Goal: Navigation & Orientation: Find specific page/section

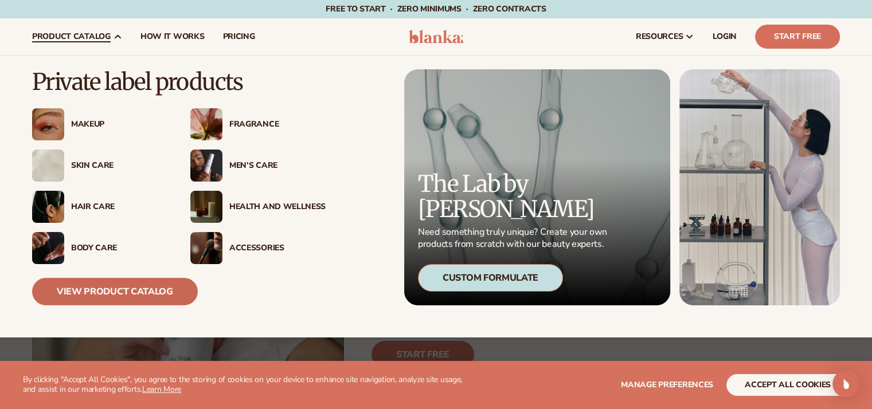
click at [135, 291] on link "View Product Catalog" at bounding box center [115, 292] width 166 height 28
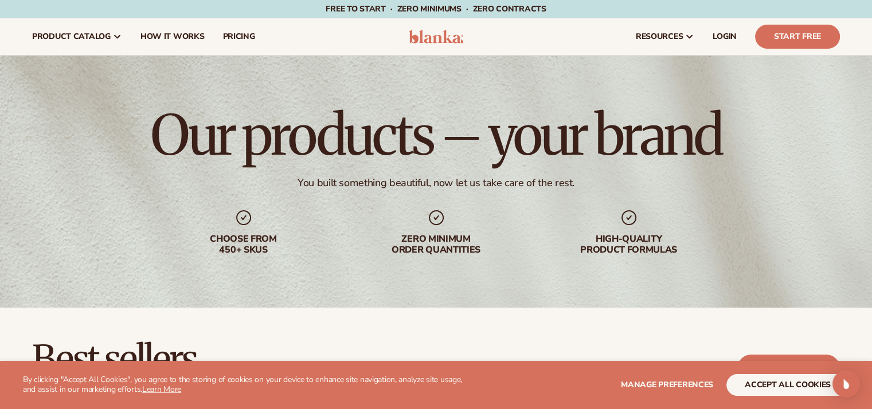
scroll to position [57, 0]
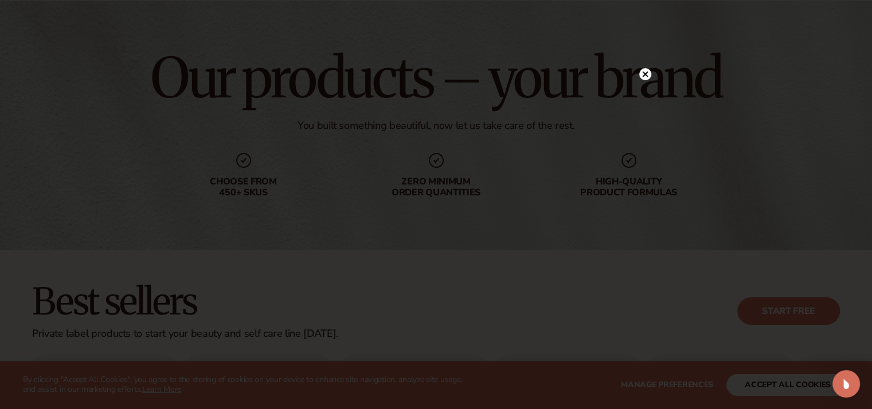
click at [644, 73] on icon at bounding box center [645, 74] width 6 height 6
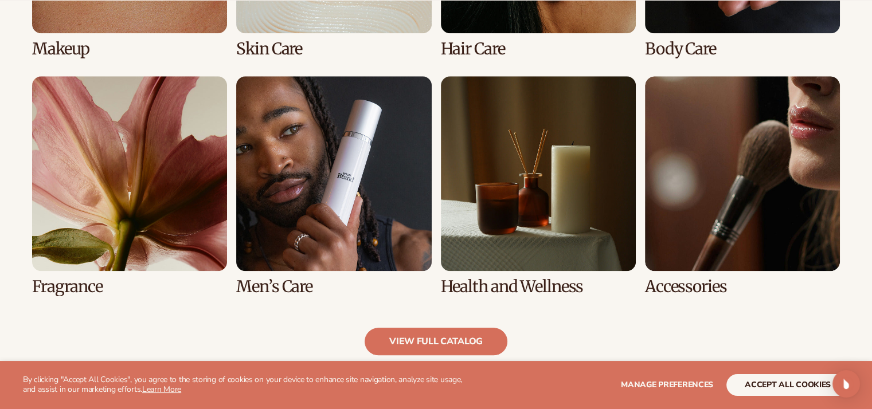
scroll to position [1045, 0]
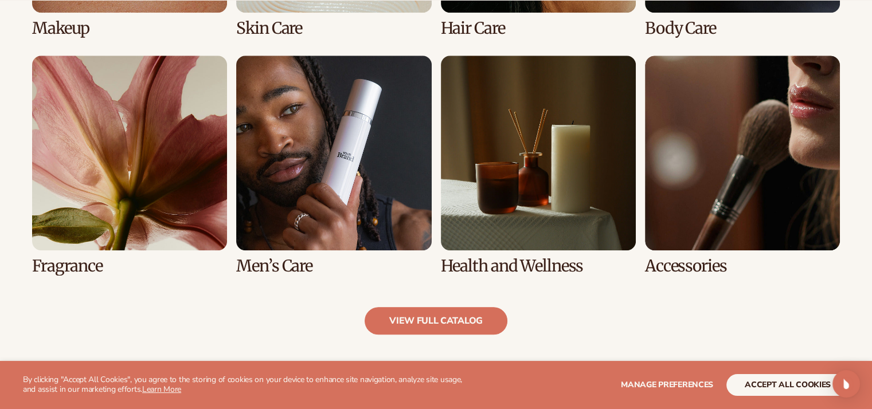
click at [518, 162] on link "7 / 8" at bounding box center [538, 166] width 195 height 220
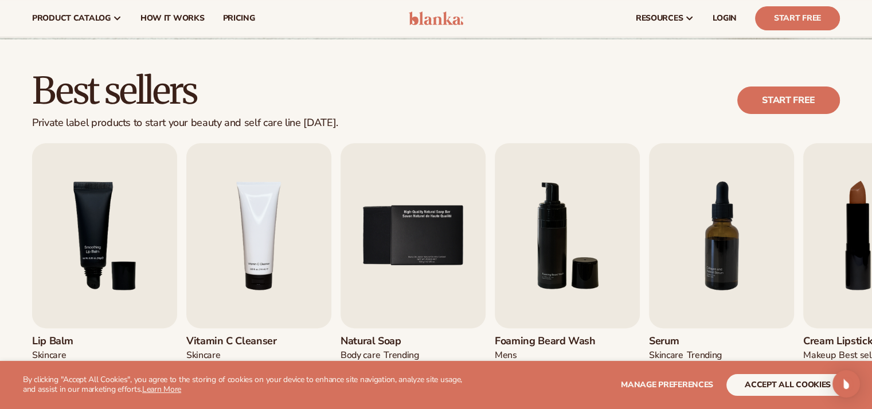
scroll to position [115, 0]
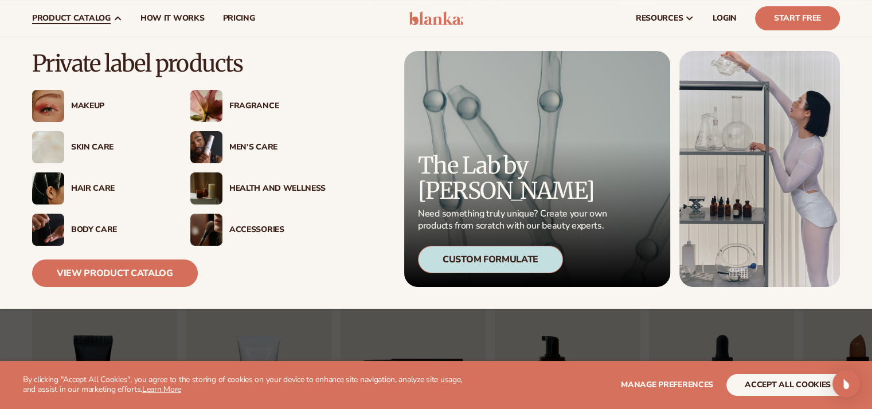
click at [250, 190] on div "Health And Wellness" at bounding box center [277, 189] width 96 height 10
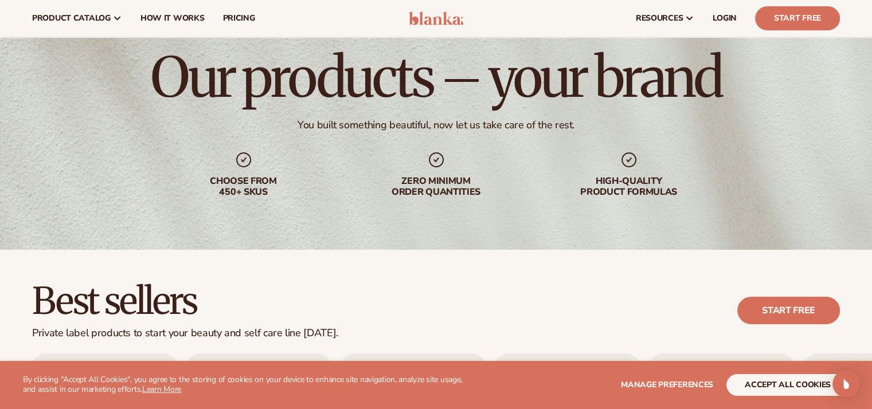
scroll to position [57, 0]
click at [718, 20] on span "LOGIN" at bounding box center [725, 18] width 24 height 9
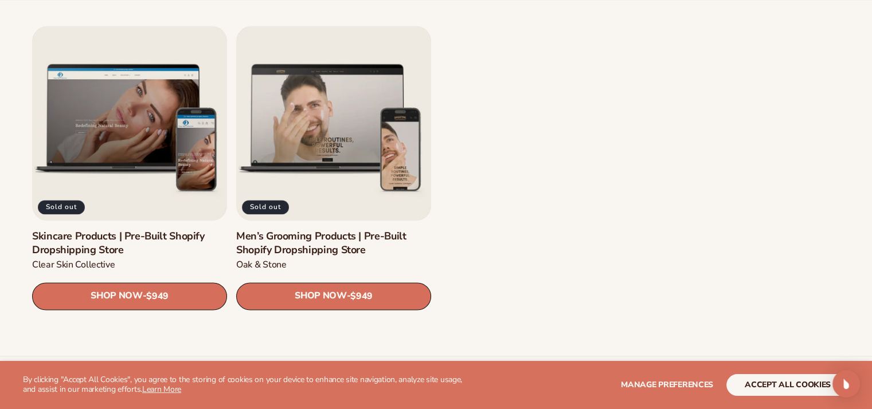
scroll to position [1605, 0]
